Goal: Use online tool/utility: Utilize a website feature to perform a specific function

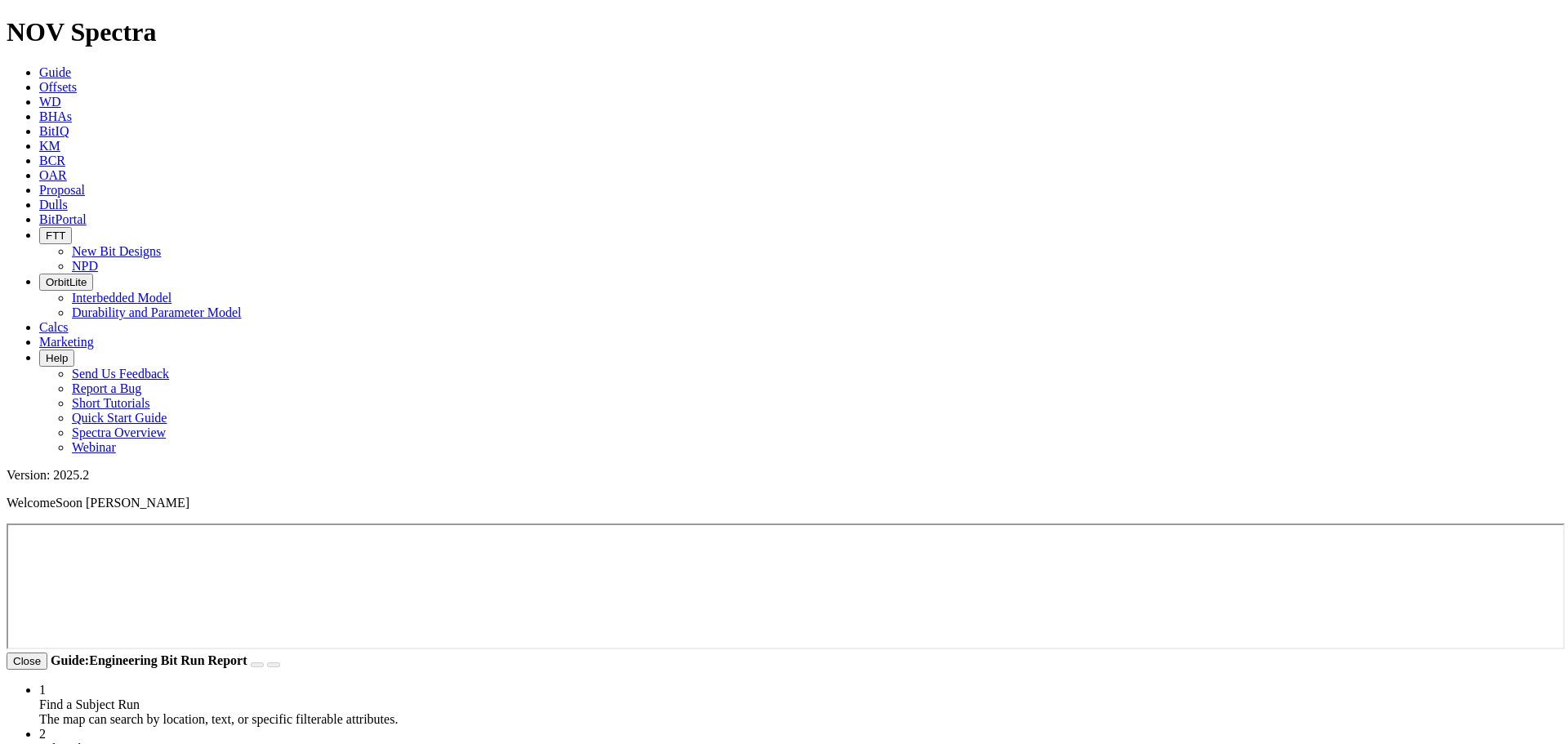
click at [39, 95] on icon at bounding box center [39, 102] width 0 height 14
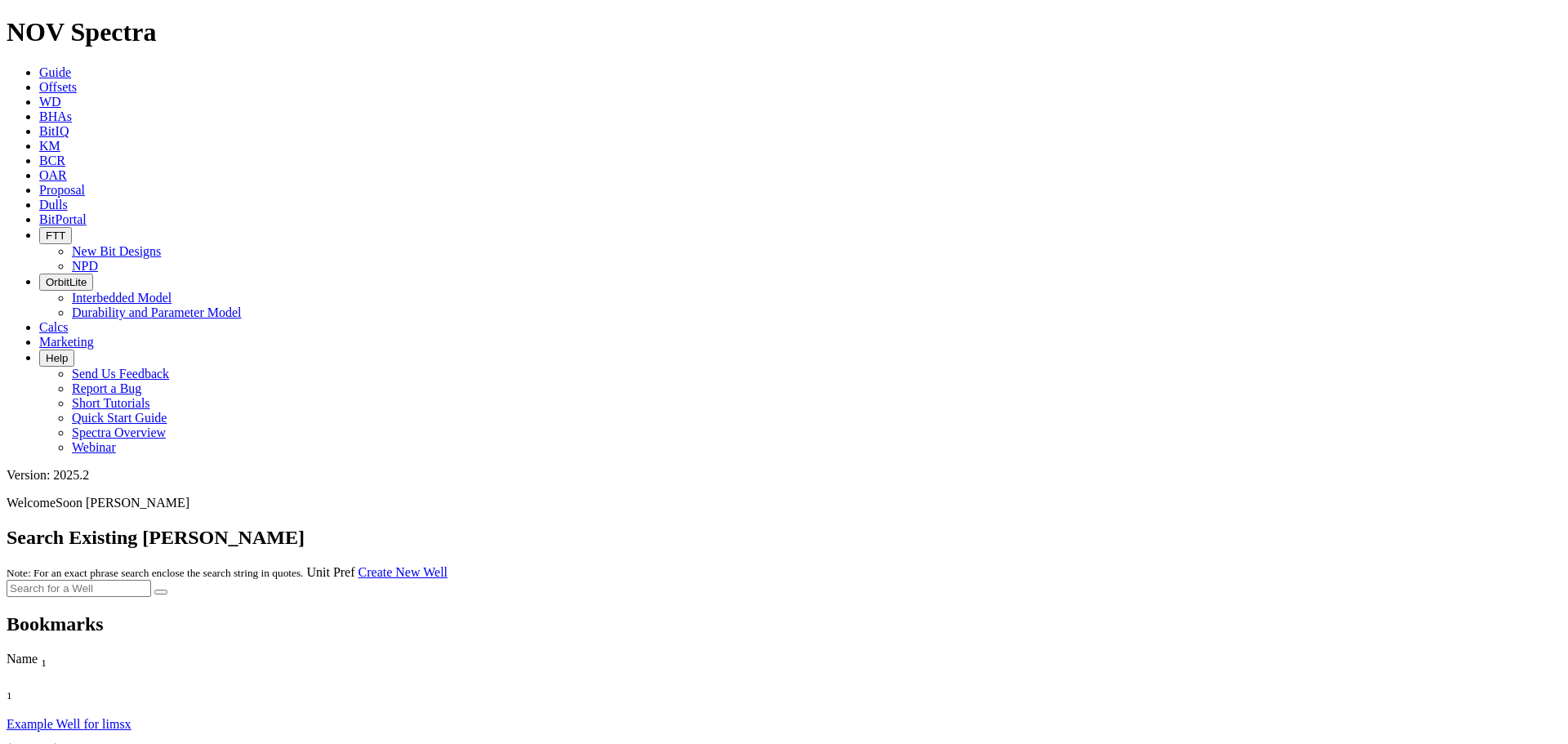
click at [59, 717] on link "Example Well for limsx" at bounding box center [68, 724] width 125 height 14
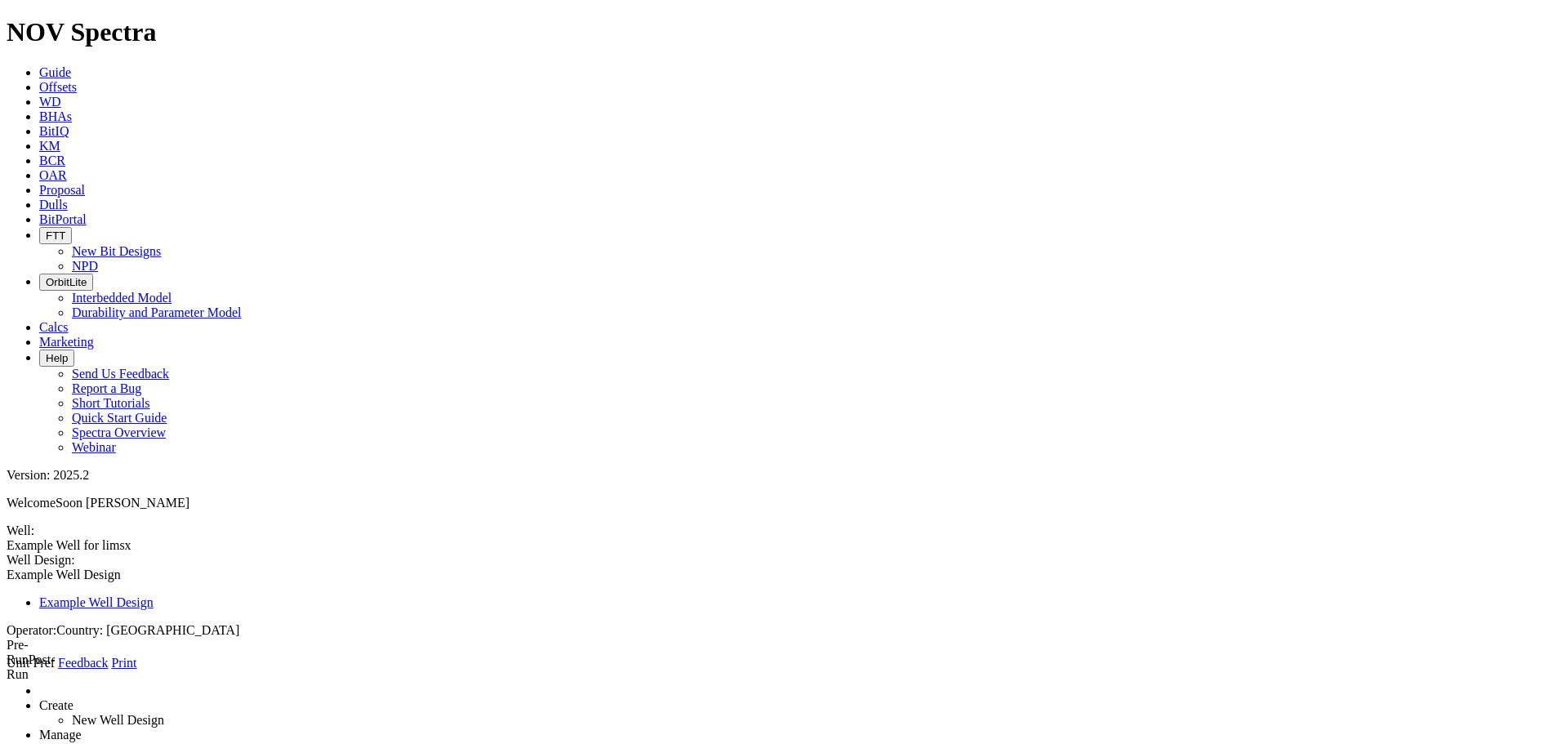
click at [39, 320] on icon at bounding box center [39, 327] width 0 height 14
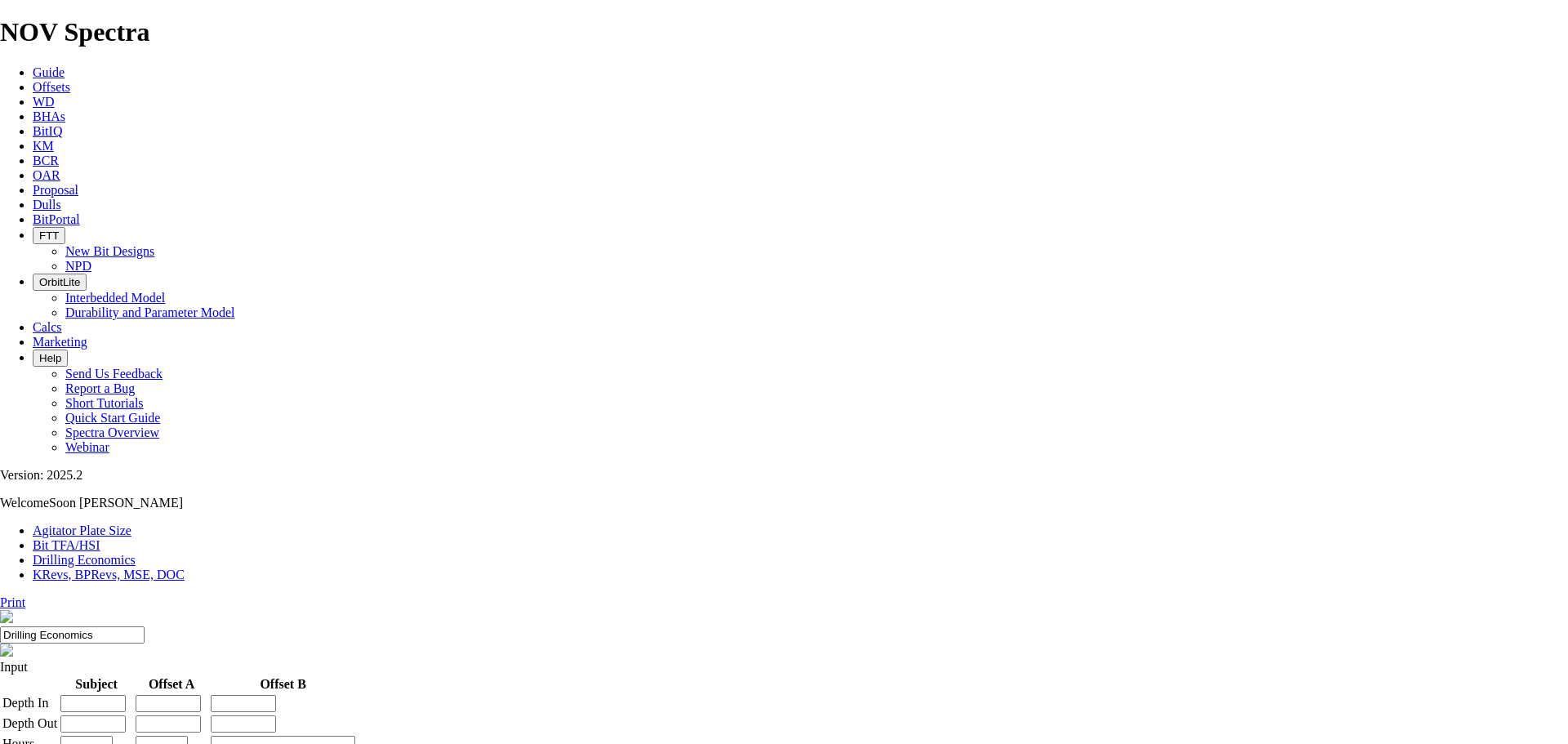
click at [100, 538] on link "Bit TFA/HSI" at bounding box center [67, 545] width 67 height 14
click at [145, 689] on input "Hole Size" at bounding box center [72, 697] width 145 height 17
type input "17.5"
click at [145, 738] on input "Flow Rate" at bounding box center [72, 746] width 145 height 17
type input "2"
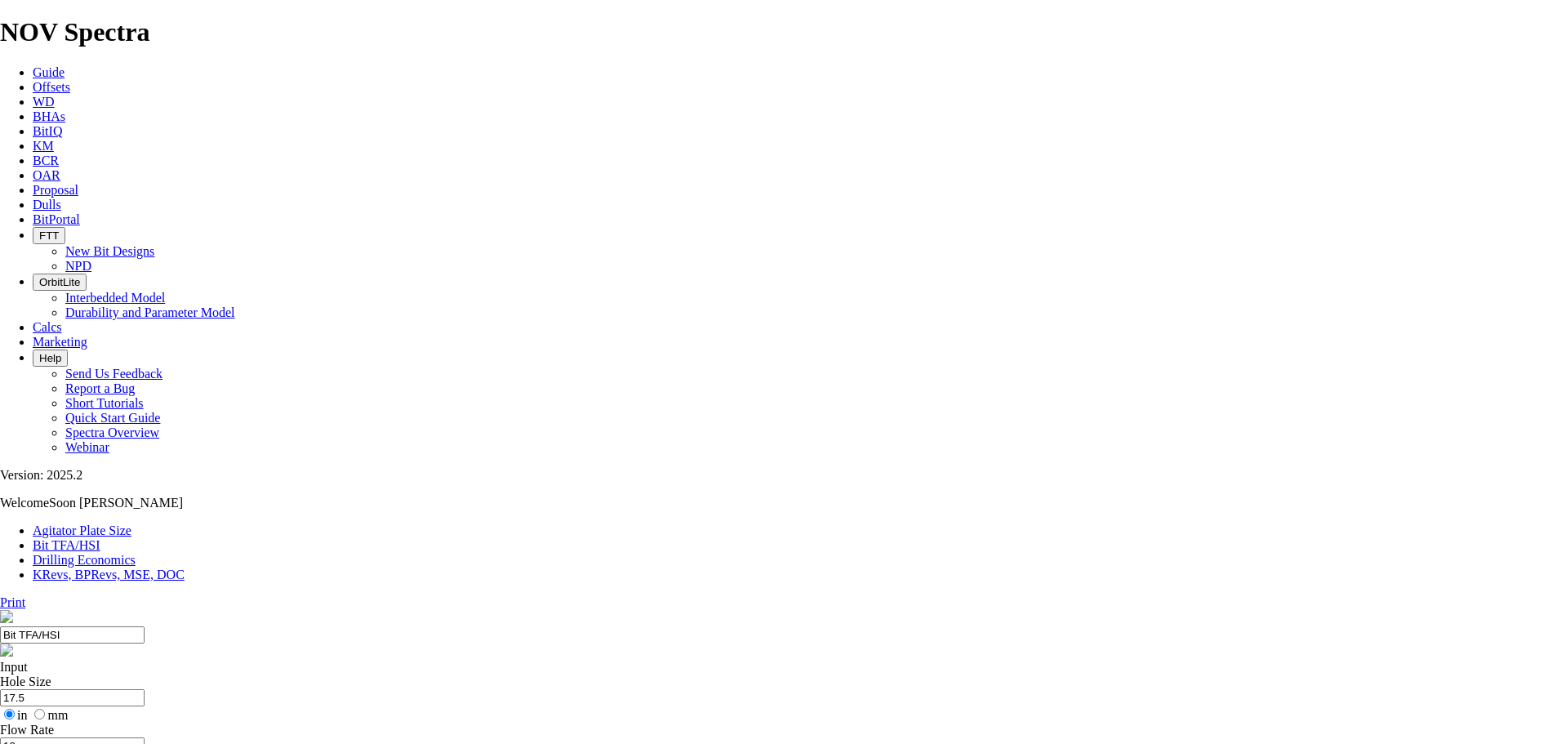
type input "1"
type input "900"
type input "8"
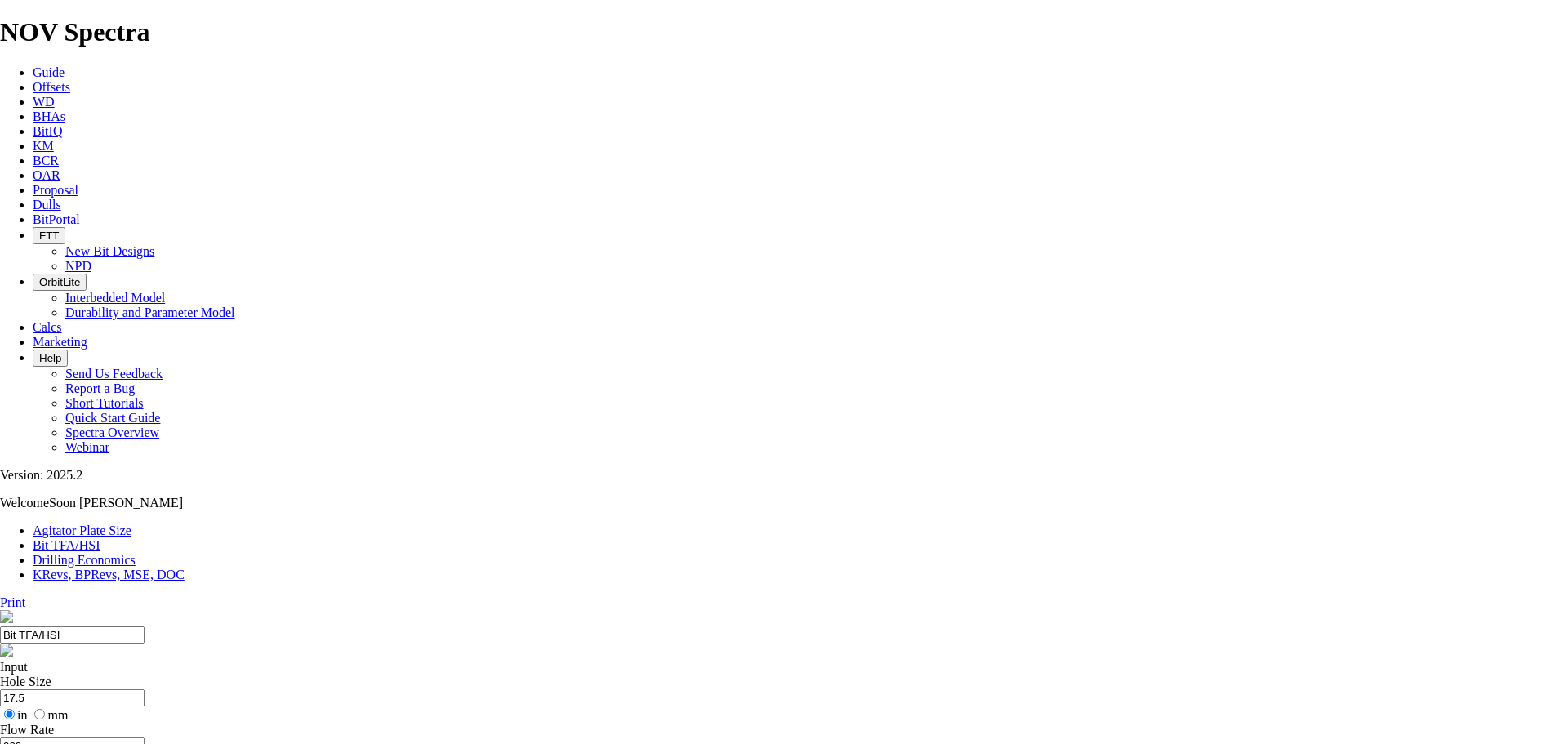
checkbox input "true"
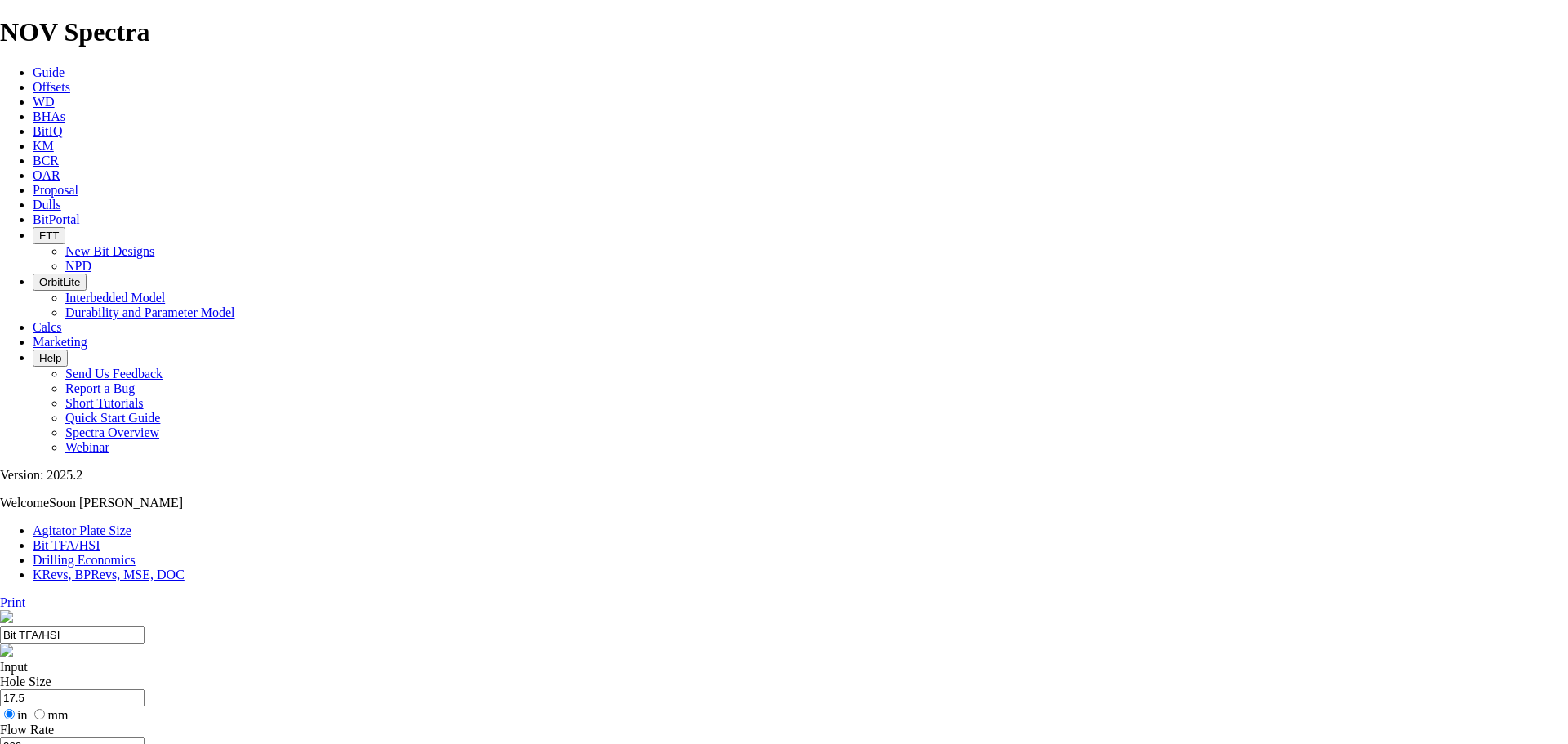
select select "number:12"
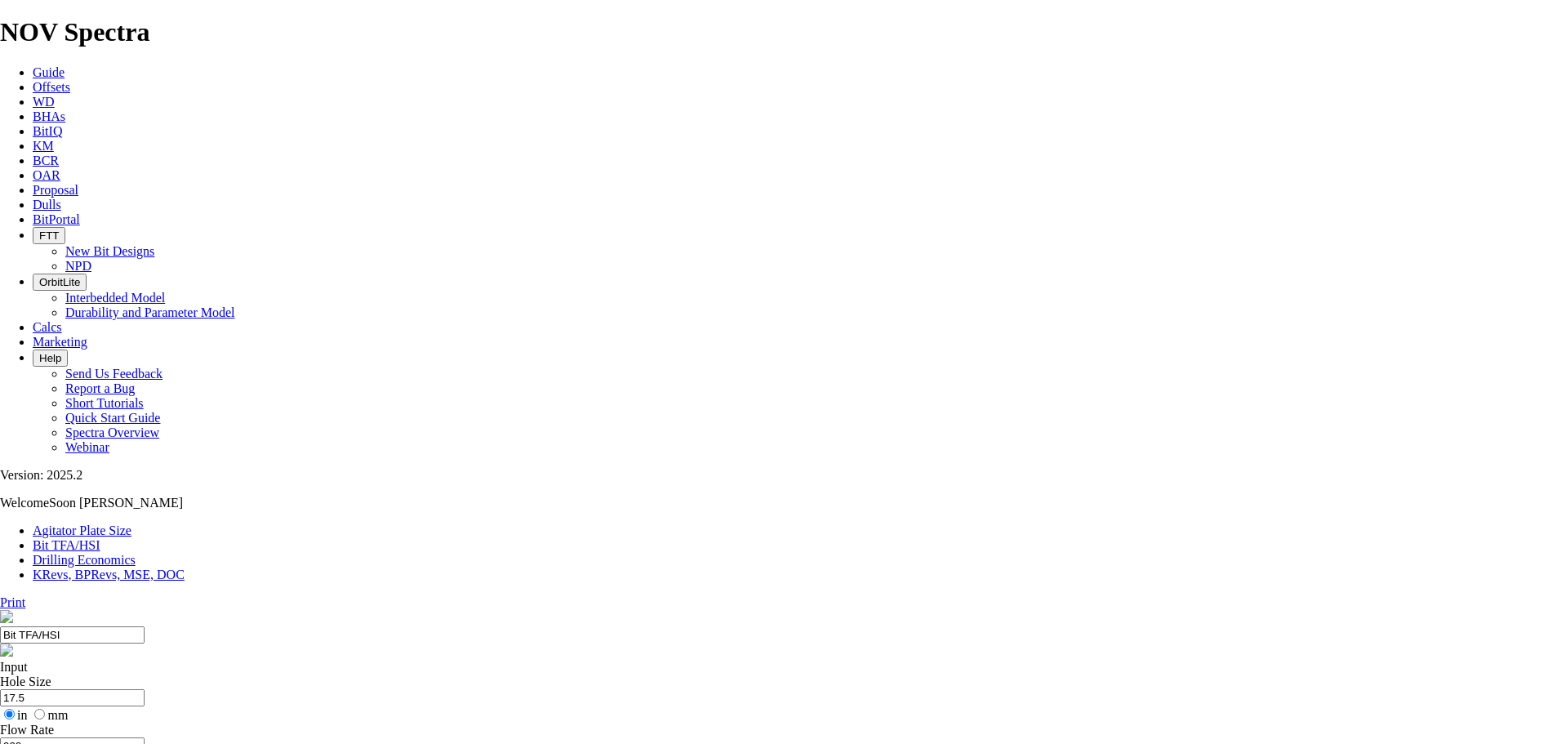
select select "number:12"
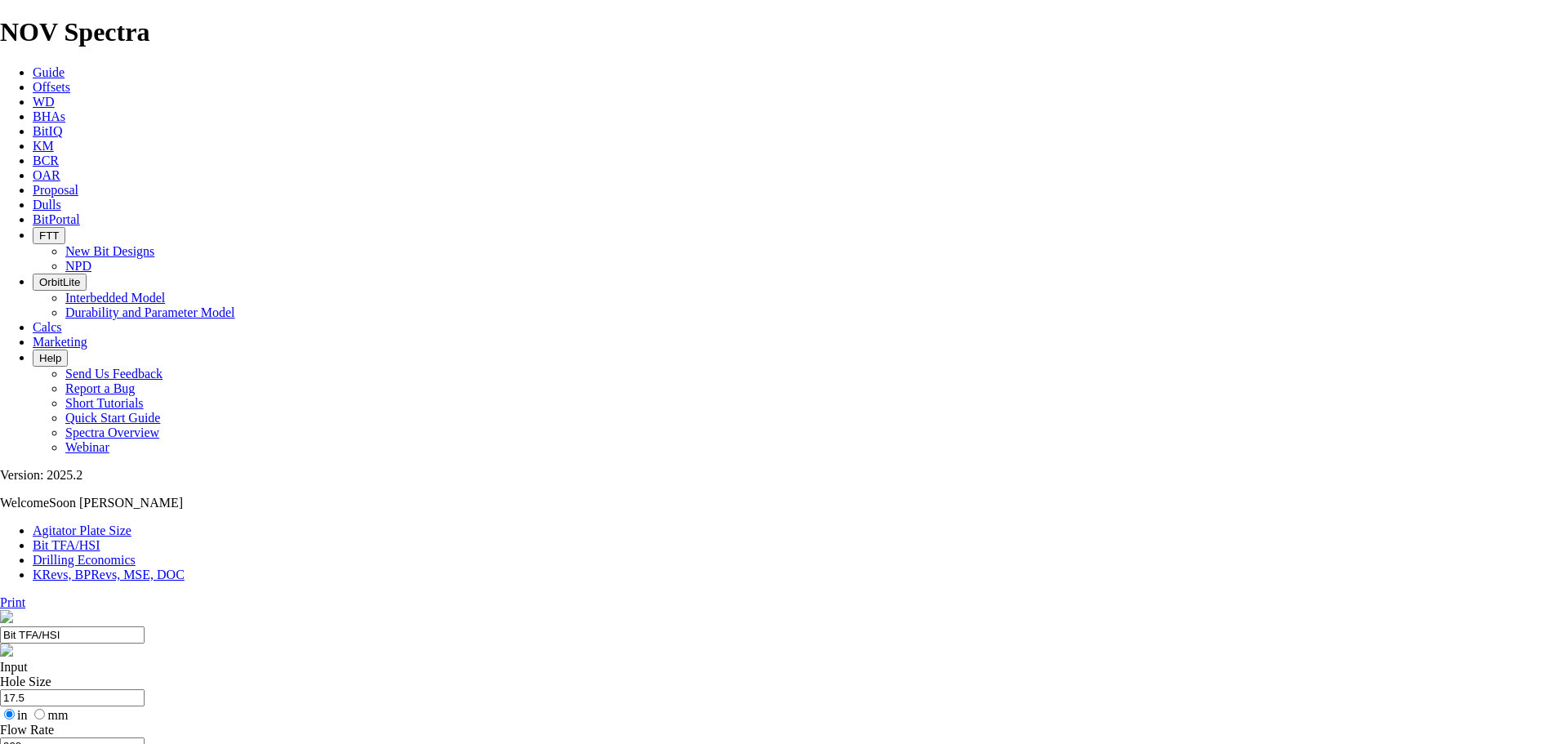
select select "number:15"
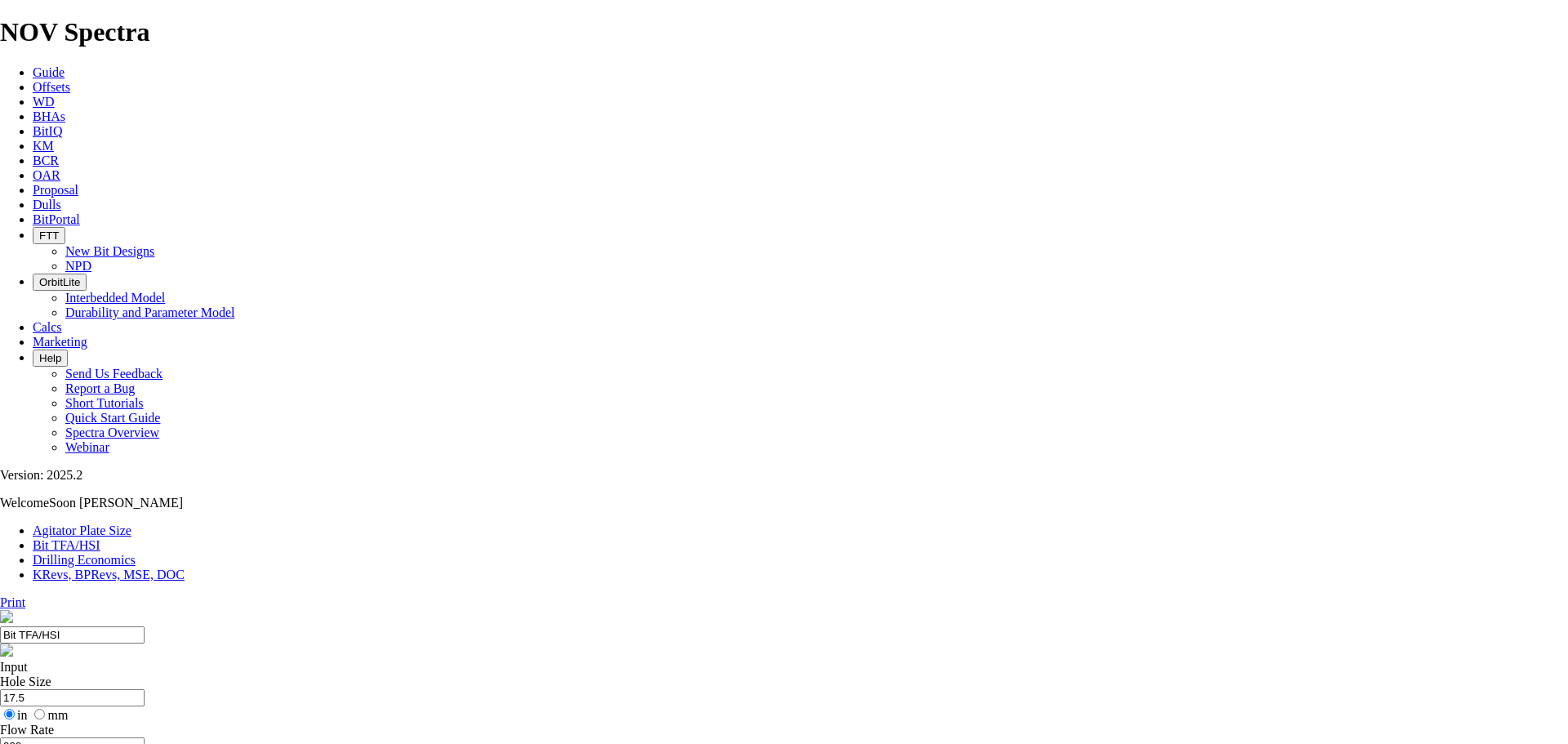
select select "number:15"
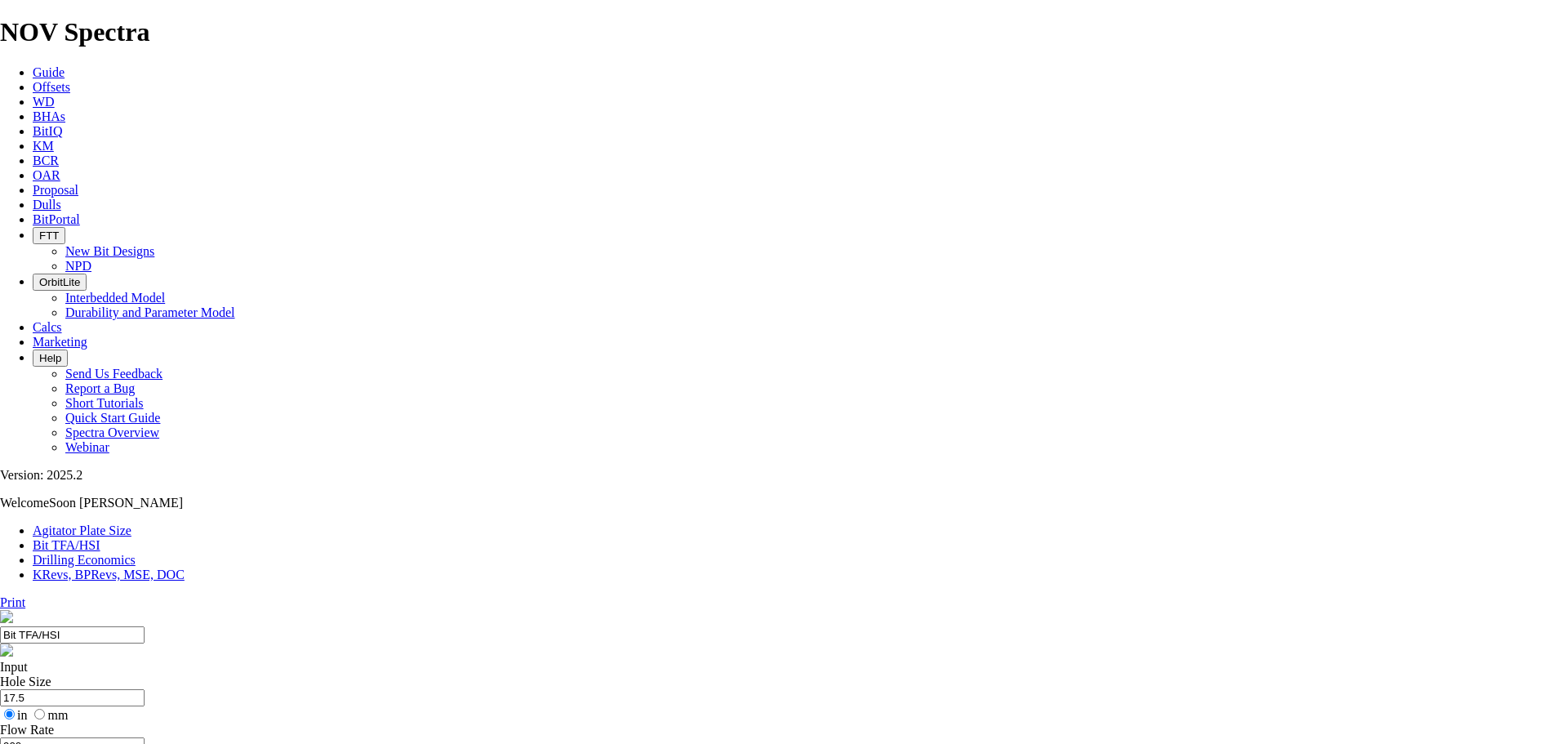
scroll to position [0, 0]
click at [184, 568] on link "KRevs, BPRevs, MSE, DOC" at bounding box center [108, 575] width 152 height 14
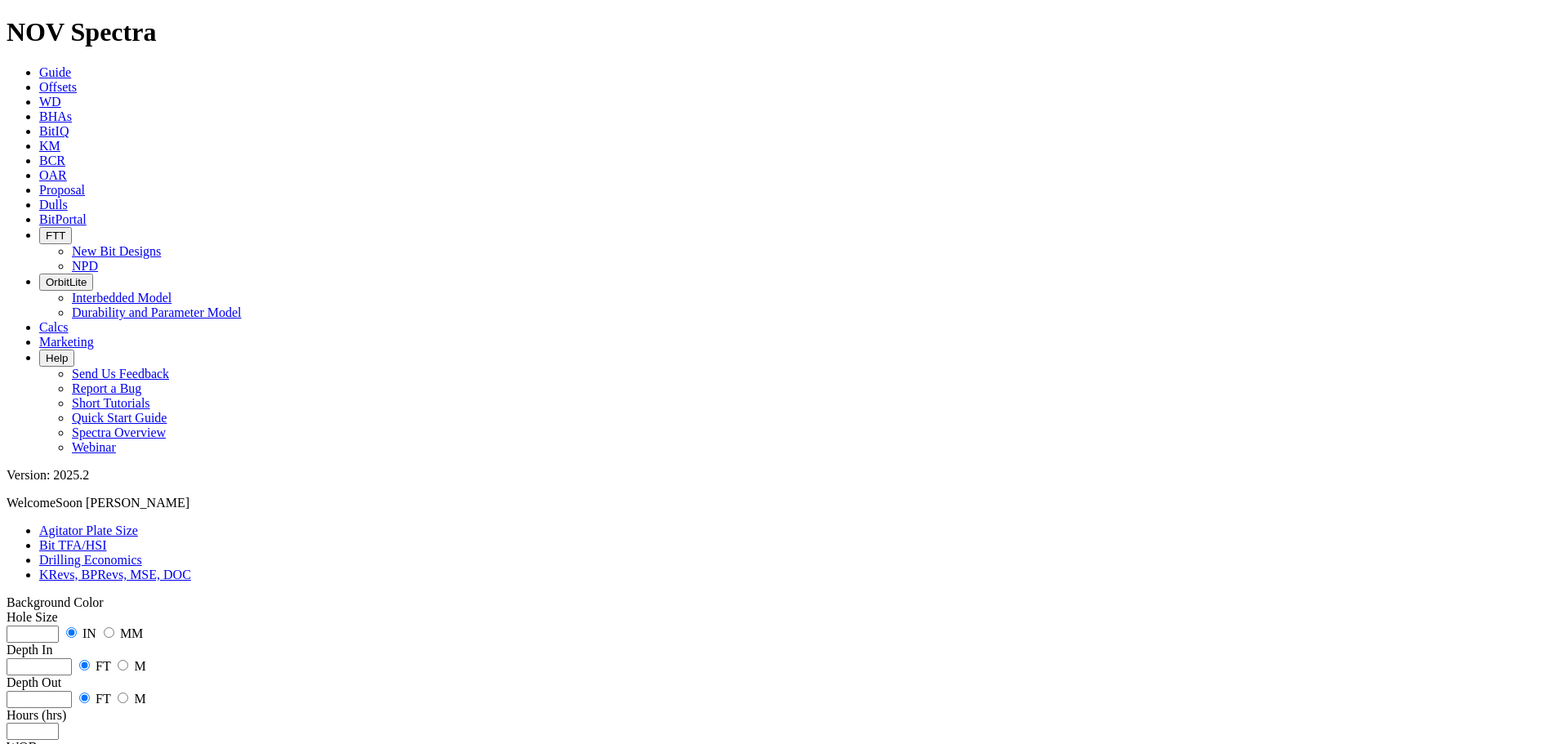
click at [39, 335] on span at bounding box center [39, 342] width 0 height 14
click at [39, 139] on icon at bounding box center [39, 146] width 0 height 14
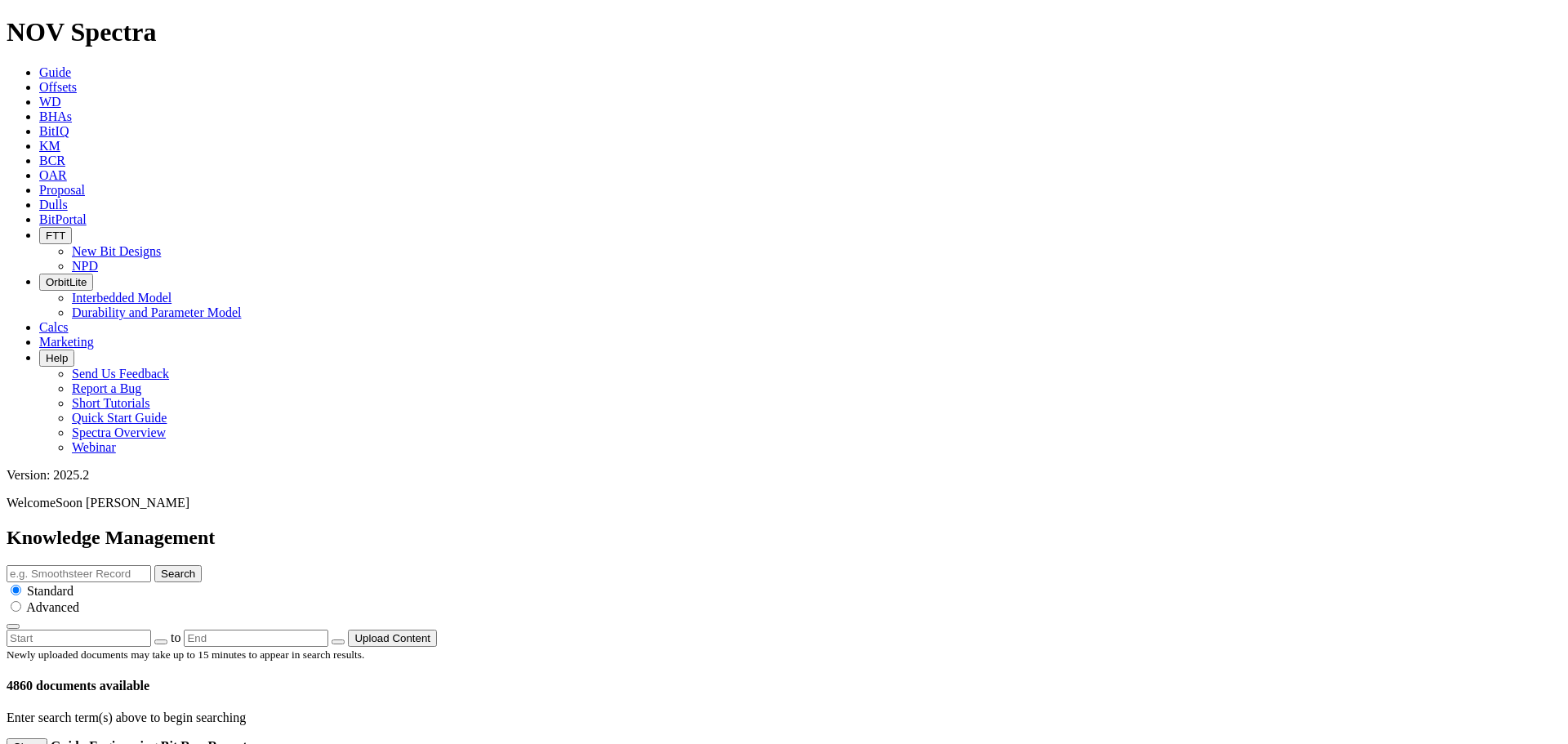
click at [151, 565] on input "text" at bounding box center [78, 573] width 145 height 17
type input "pegasus"
click at [154, 565] on button "Search" at bounding box center [177, 573] width 47 height 17
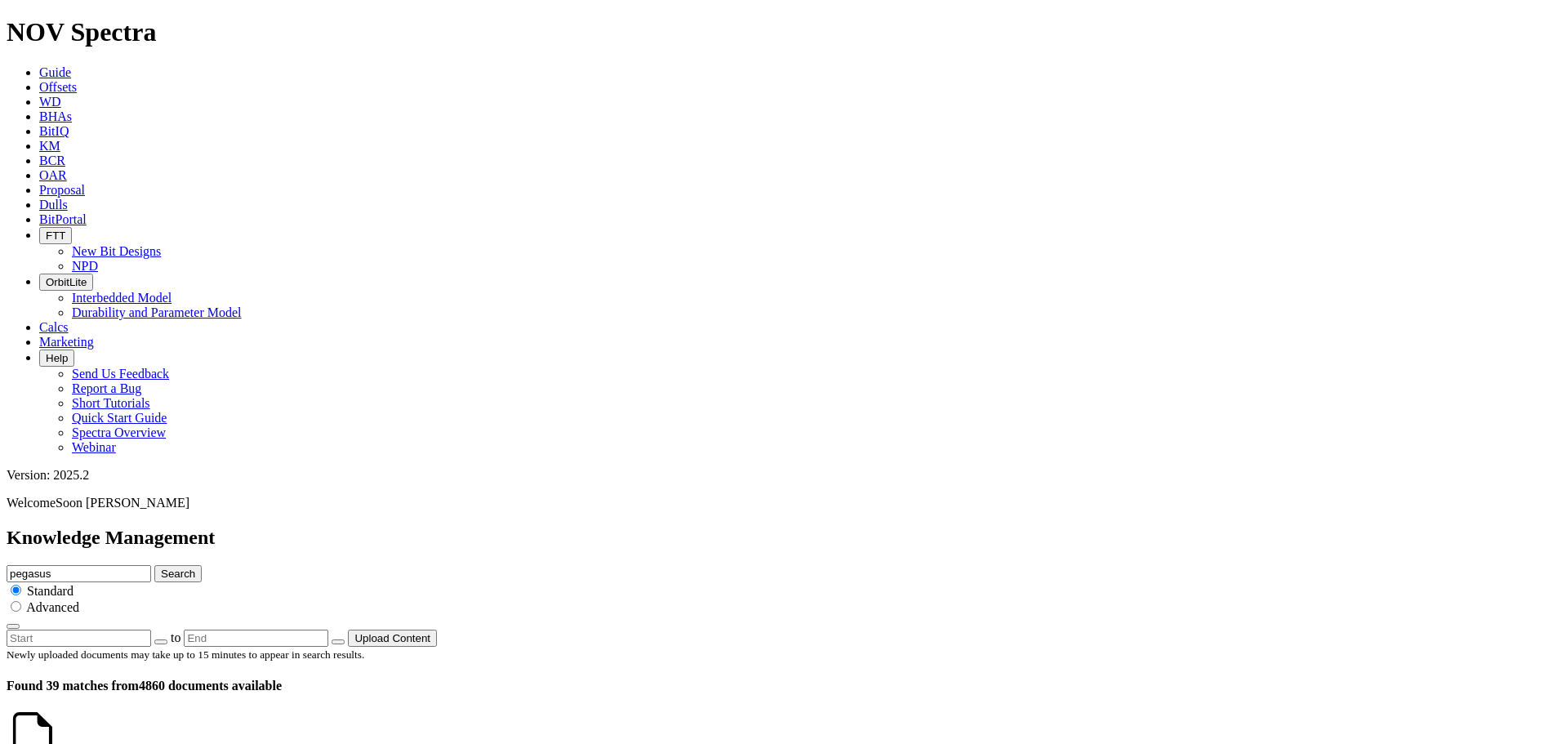
scroll to position [0, 0]
click at [66, 230] on span "FTT" at bounding box center [56, 236] width 20 height 12
click at [98, 259] on link "NPD" at bounding box center [84, 266] width 26 height 14
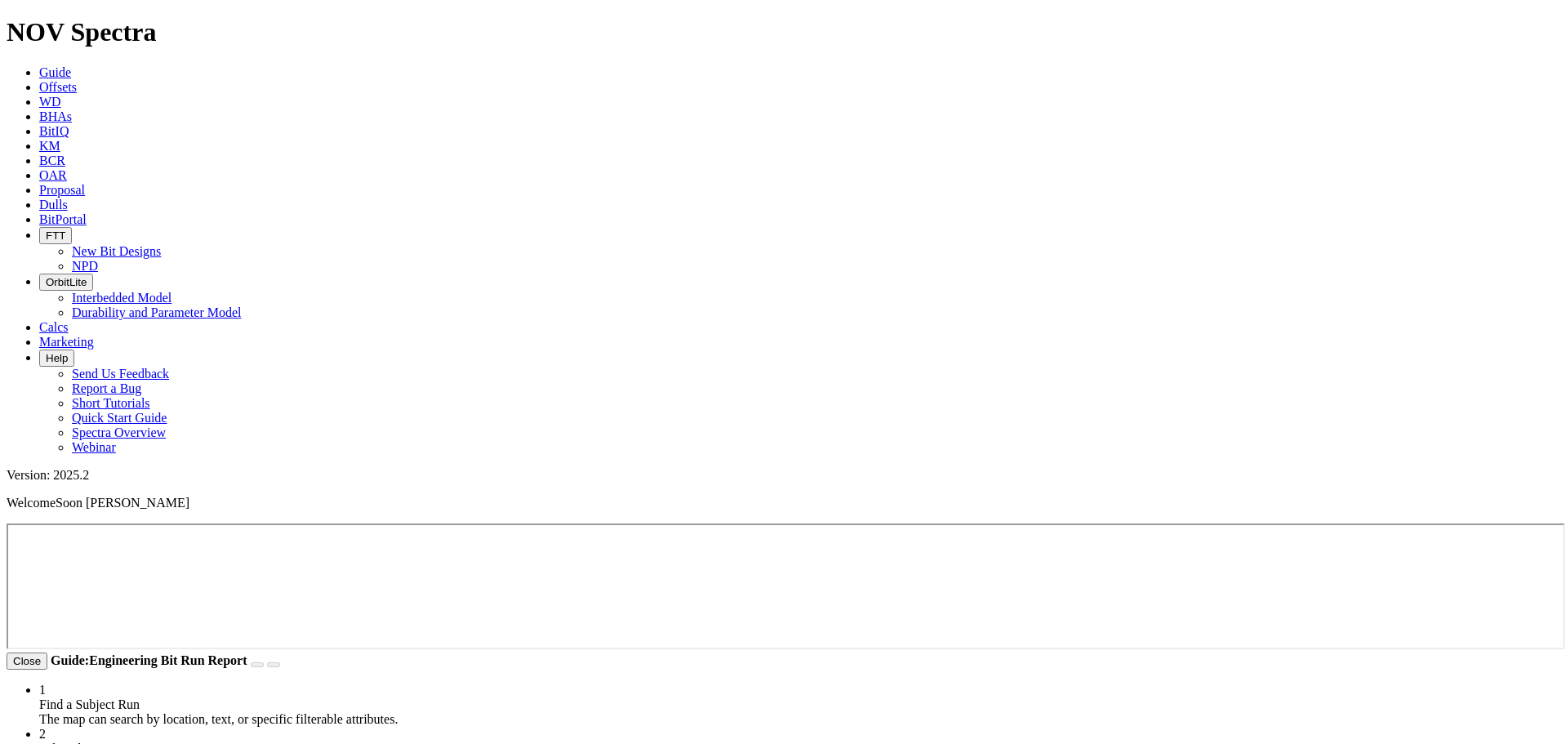
click at [85, 183] on span "Proposal" at bounding box center [62, 190] width 46 height 14
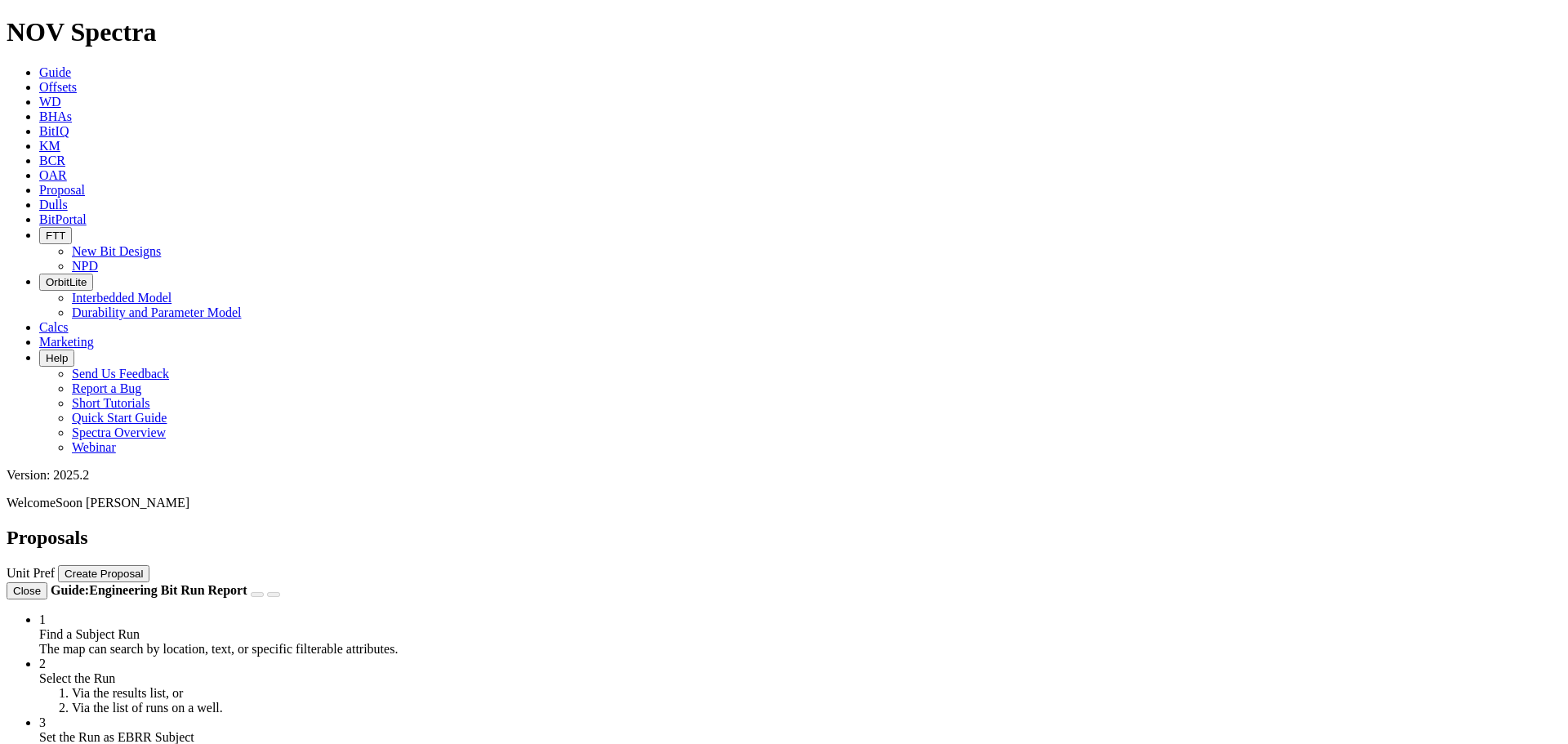
click at [67, 168] on link "OAR" at bounding box center [52, 176] width 27 height 14
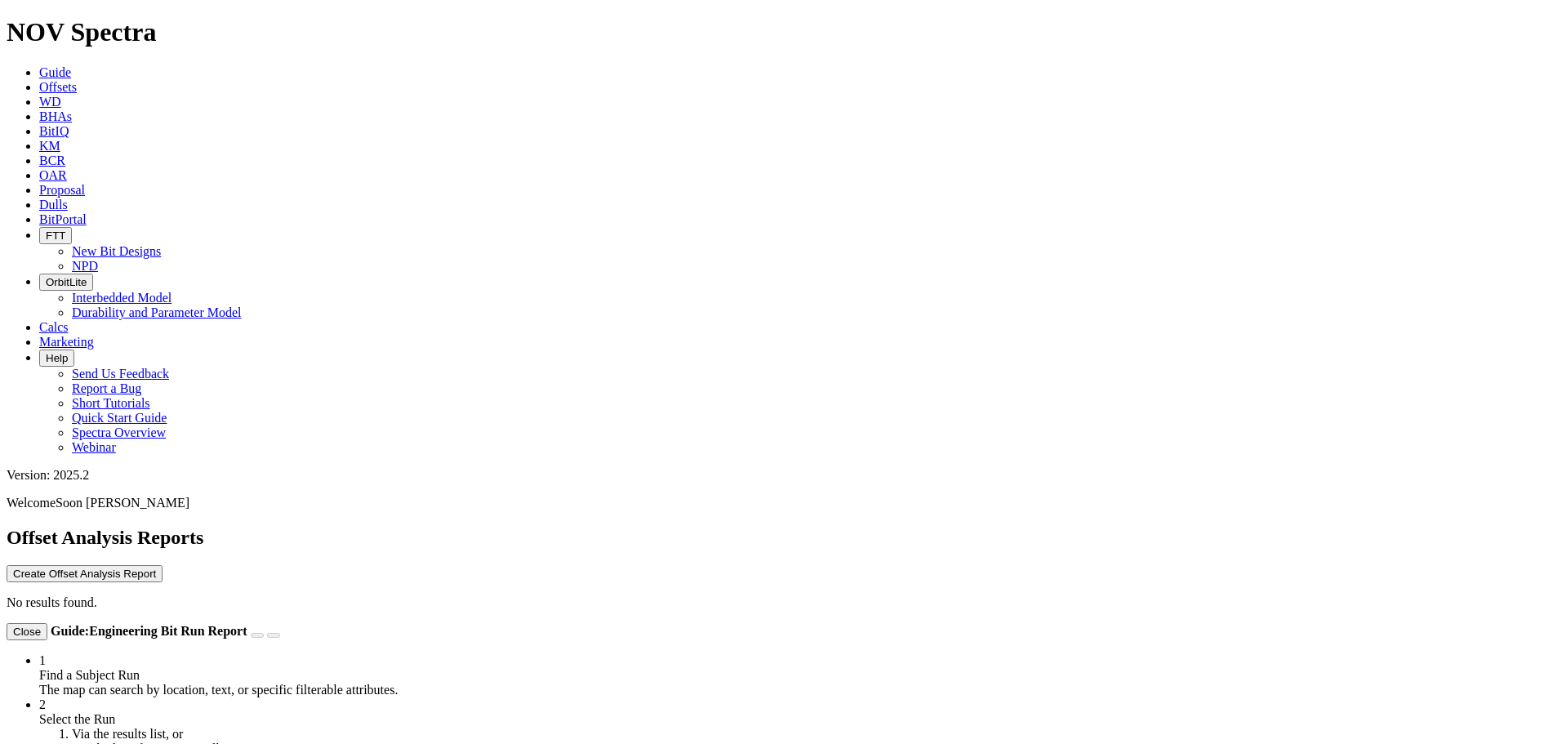
click at [39, 153] on icon at bounding box center [39, 161] width 0 height 14
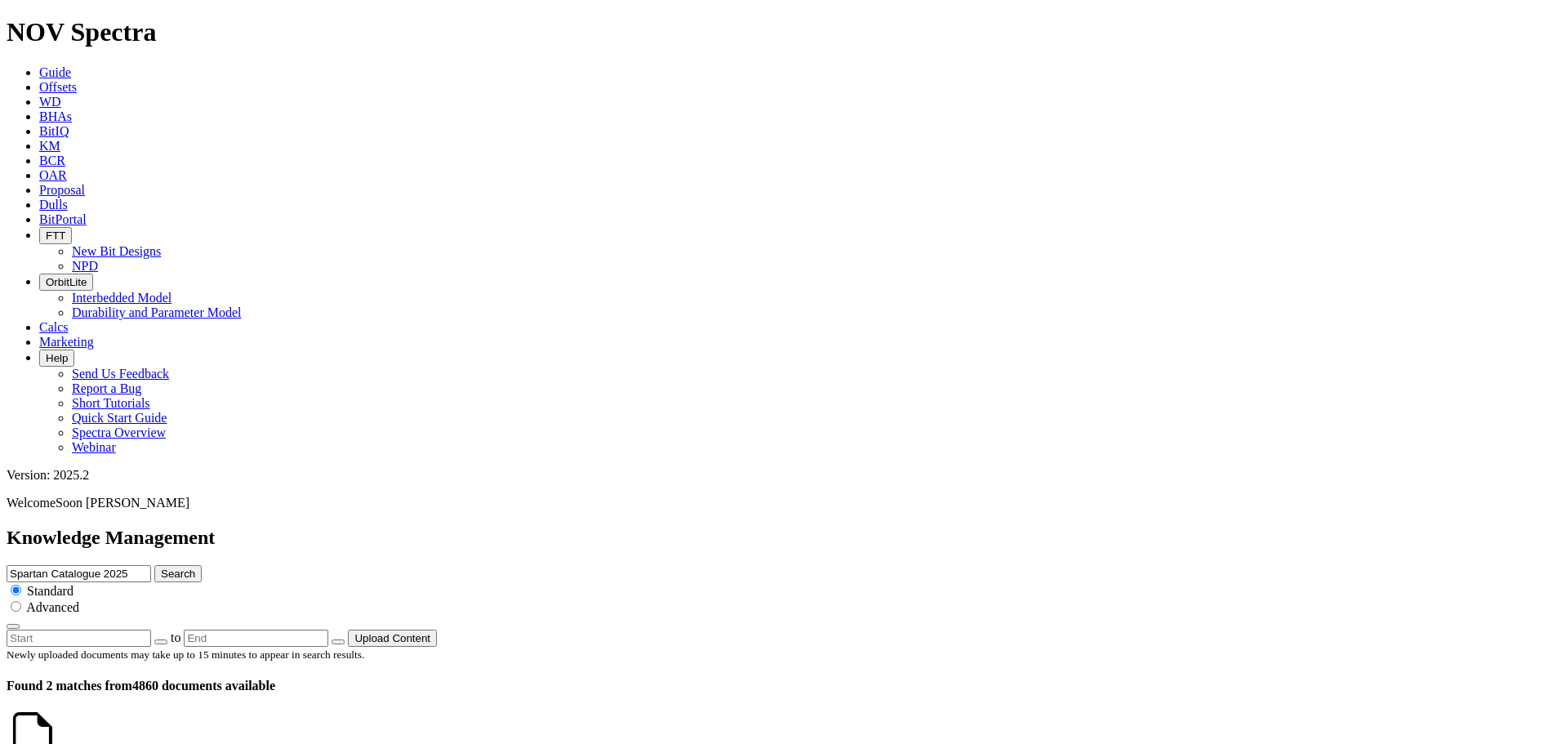
click at [59, 743] on icon at bounding box center [59, 754] width 0 height 14
